Goal: Find specific page/section: Find specific page/section

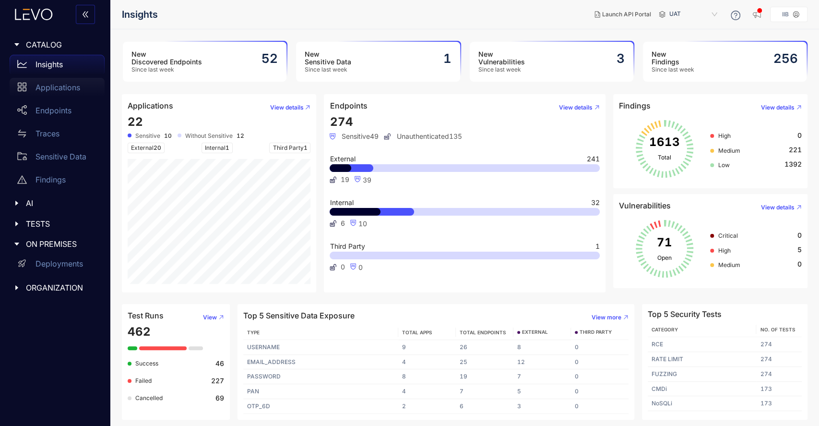
click at [63, 83] on p "Applications" at bounding box center [58, 87] width 45 height 9
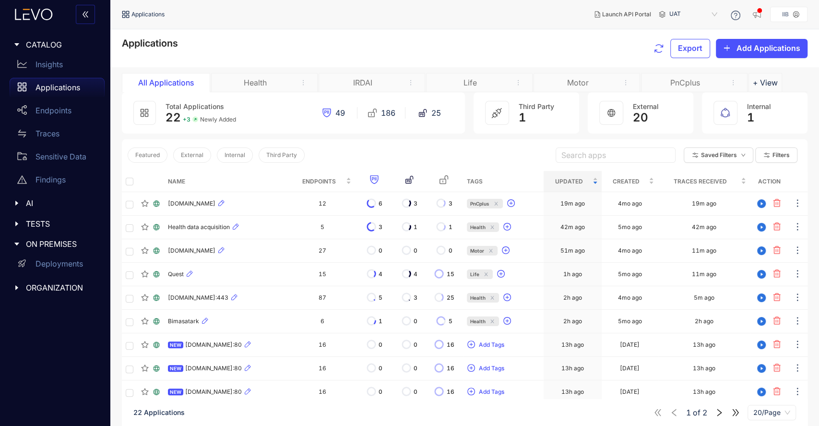
click at [688, 83] on div "PnCplus" at bounding box center [685, 82] width 72 height 9
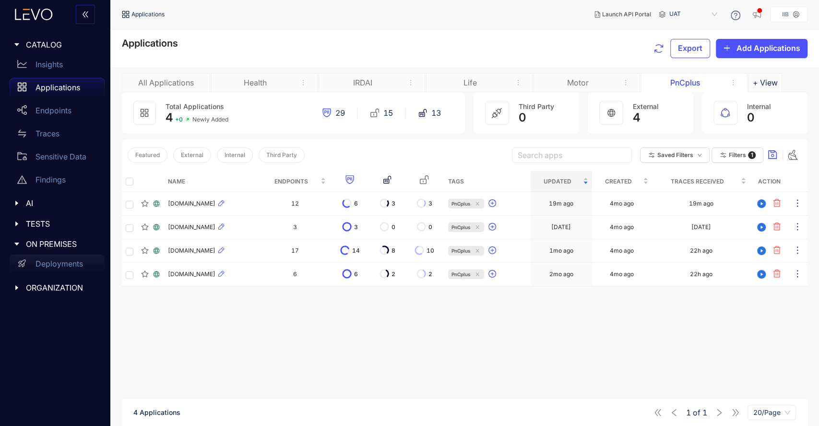
click at [64, 261] on p "Deployments" at bounding box center [59, 263] width 47 height 9
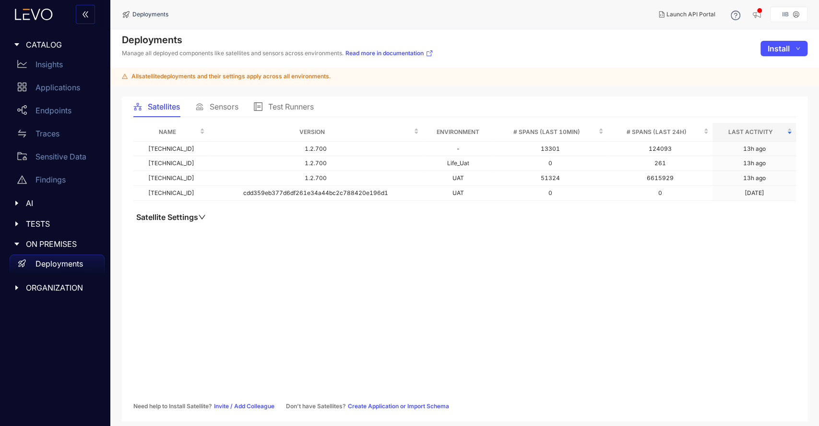
click at [226, 106] on span "Sensors" at bounding box center [224, 106] width 29 height 9
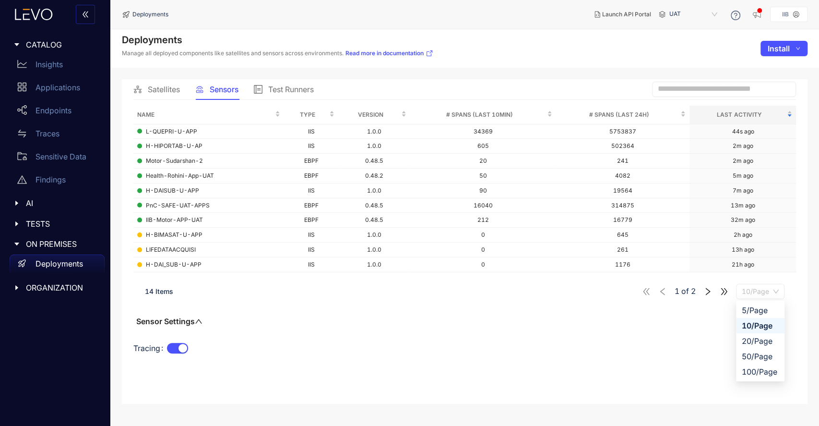
click at [774, 294] on span "10/Page" at bounding box center [760, 291] width 37 height 14
click at [768, 373] on div "100/Page" at bounding box center [760, 371] width 37 height 11
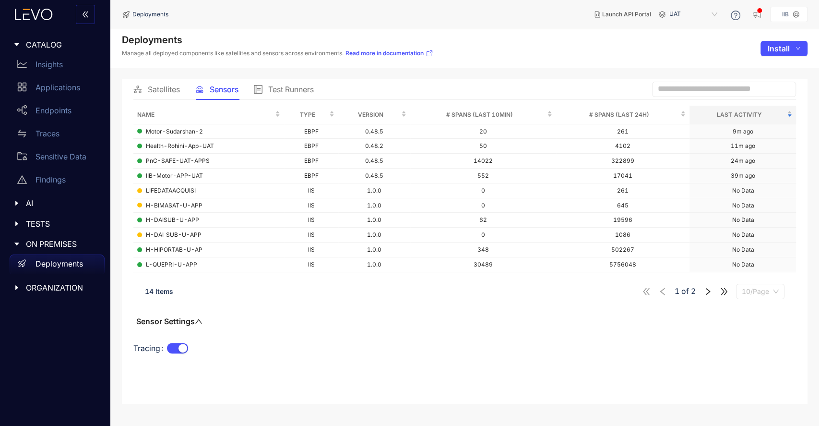
click at [768, 294] on span "10/Page" at bounding box center [760, 291] width 37 height 14
click at [763, 368] on div "100/Page" at bounding box center [760, 371] width 37 height 11
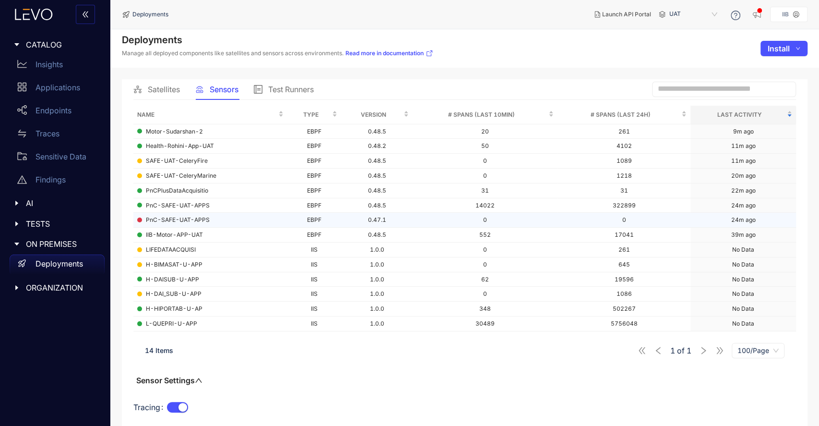
click at [183, 220] on span "PnC-SAFE-UAT-APPS" at bounding box center [178, 219] width 64 height 7
click at [281, 368] on div "Name Type Version # Spans (last 10min) # Spans (last 24h) Last Activity Motor-S…" at bounding box center [464, 266] width 663 height 321
click at [67, 89] on p "Applications" at bounding box center [58, 87] width 45 height 9
